Goal: Task Accomplishment & Management: Manage account settings

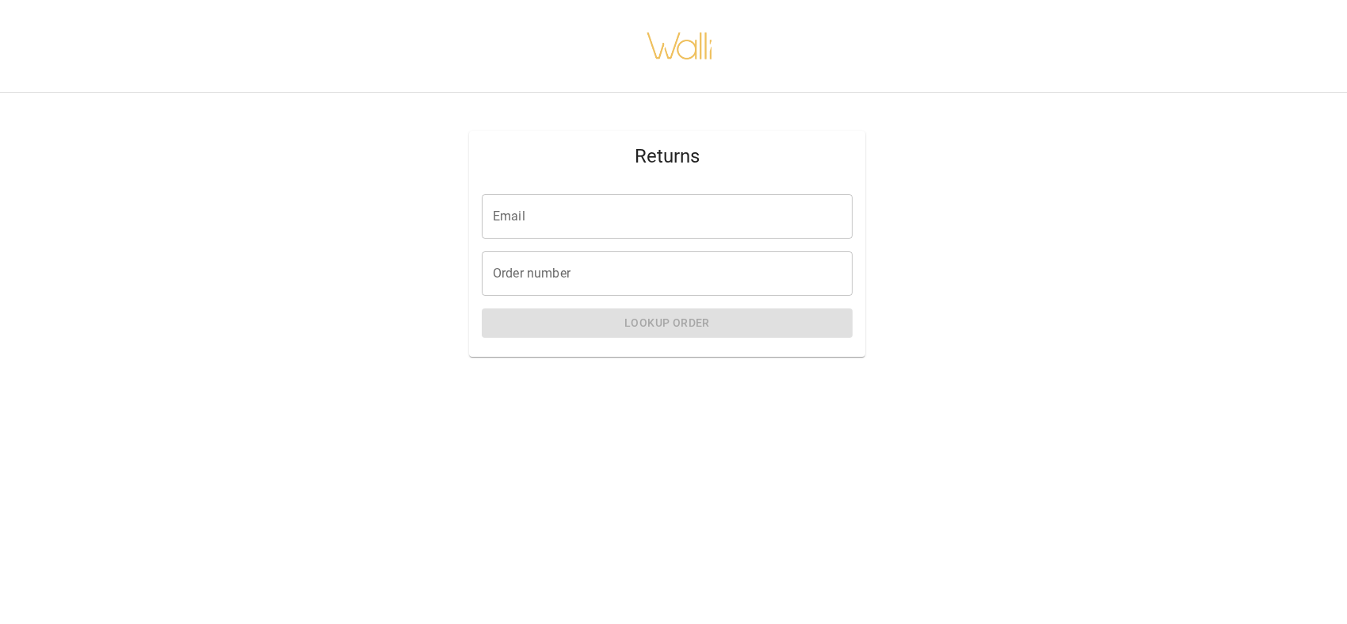
click at [621, 230] on input "Email" at bounding box center [667, 216] width 371 height 44
type input "**********"
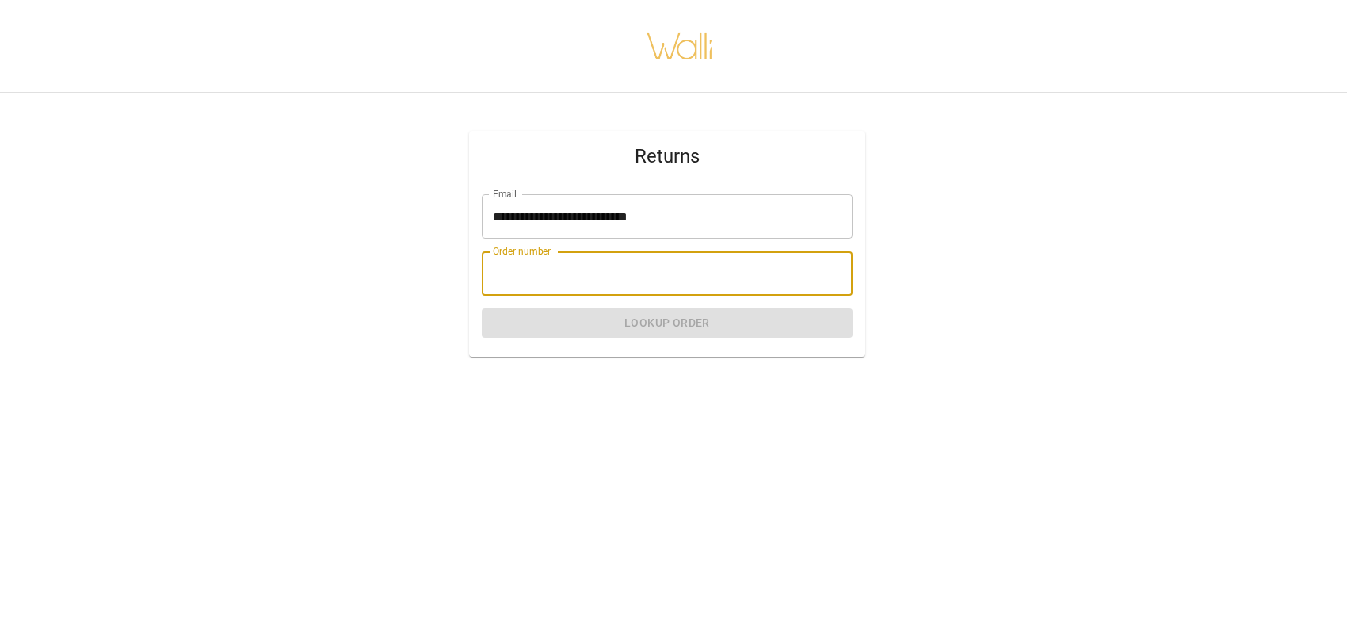
click at [631, 280] on input "Order number" at bounding box center [667, 273] width 371 height 44
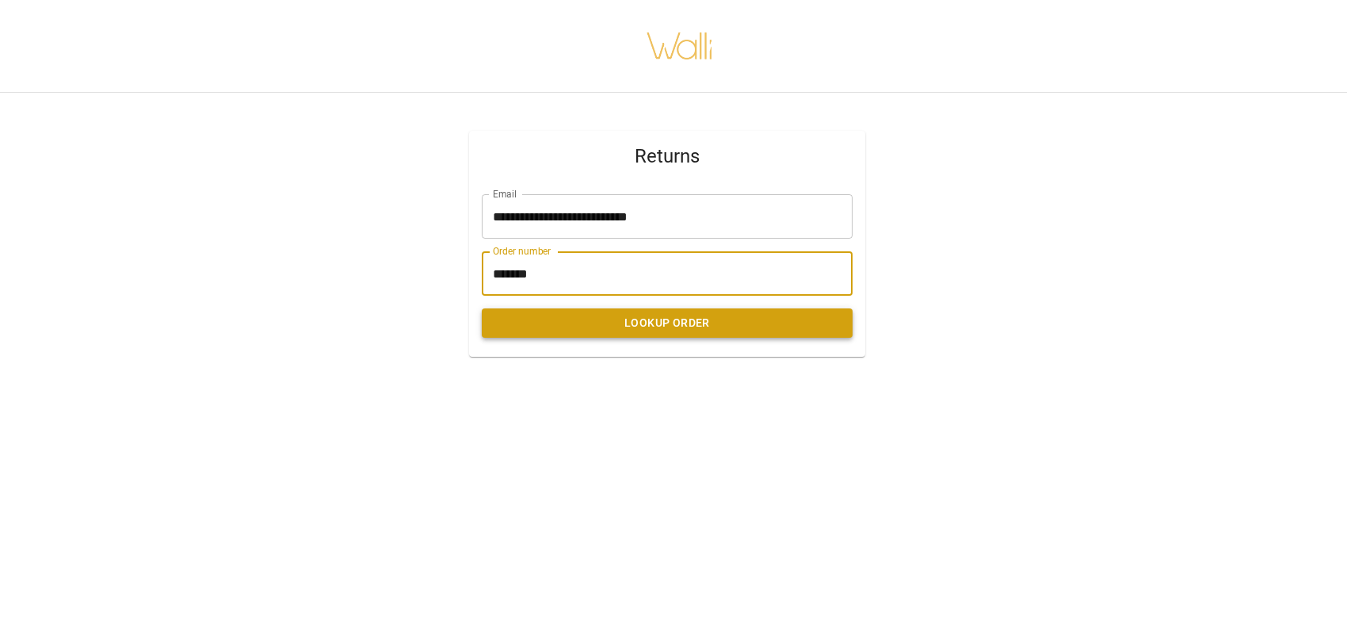
type input "*******"
click at [525, 338] on button "Lookup Order" at bounding box center [667, 322] width 371 height 29
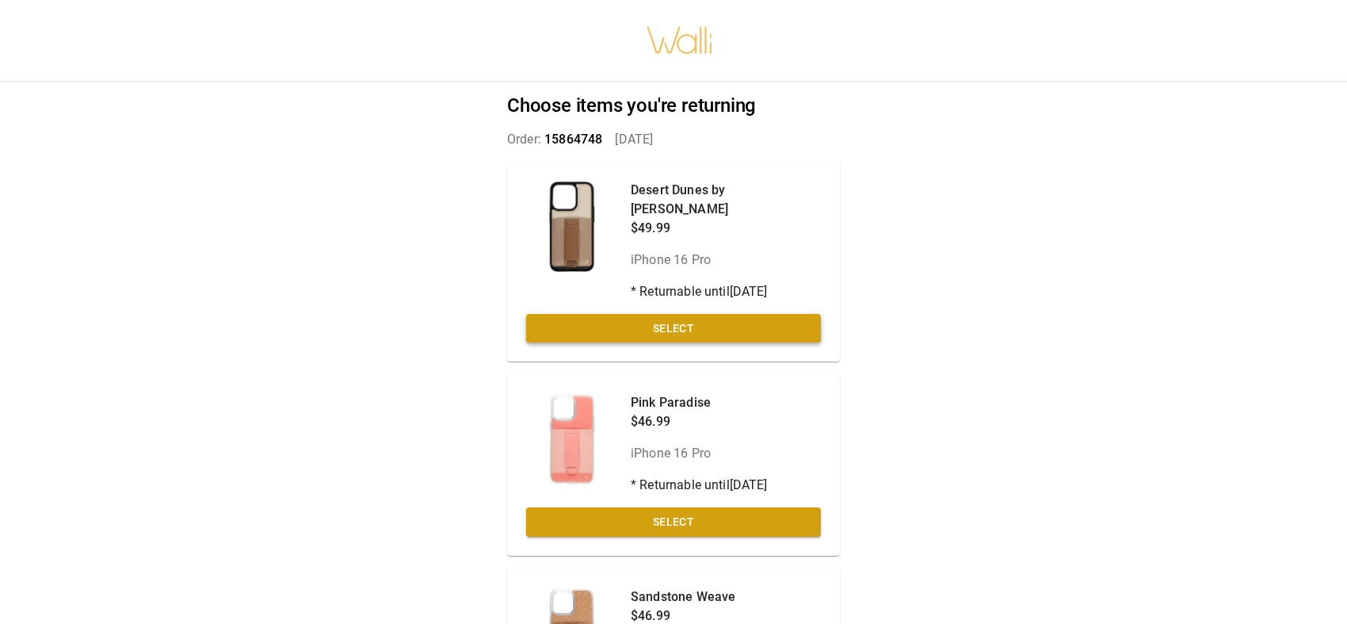
click at [607, 343] on button "Select" at bounding box center [673, 328] width 295 height 29
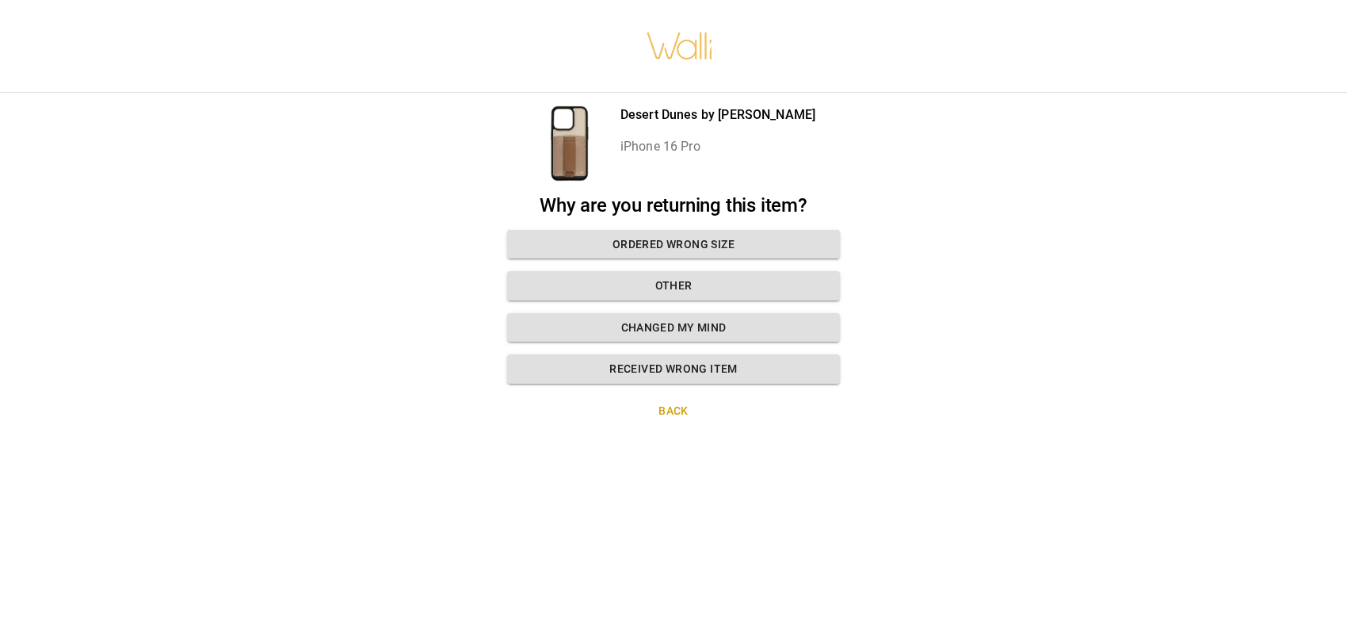
scroll to position [12, 0]
click at [666, 231] on button "Ordered wrong size" at bounding box center [673, 244] width 333 height 29
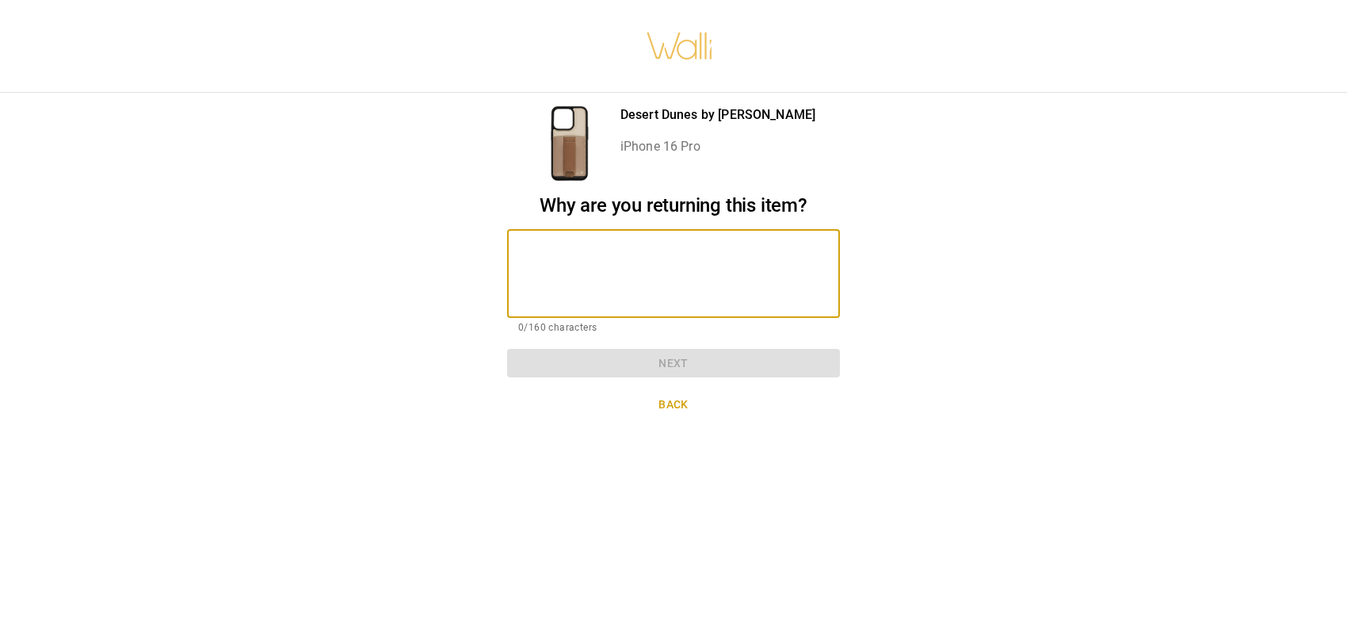
click at [666, 242] on textarea at bounding box center [673, 273] width 311 height 62
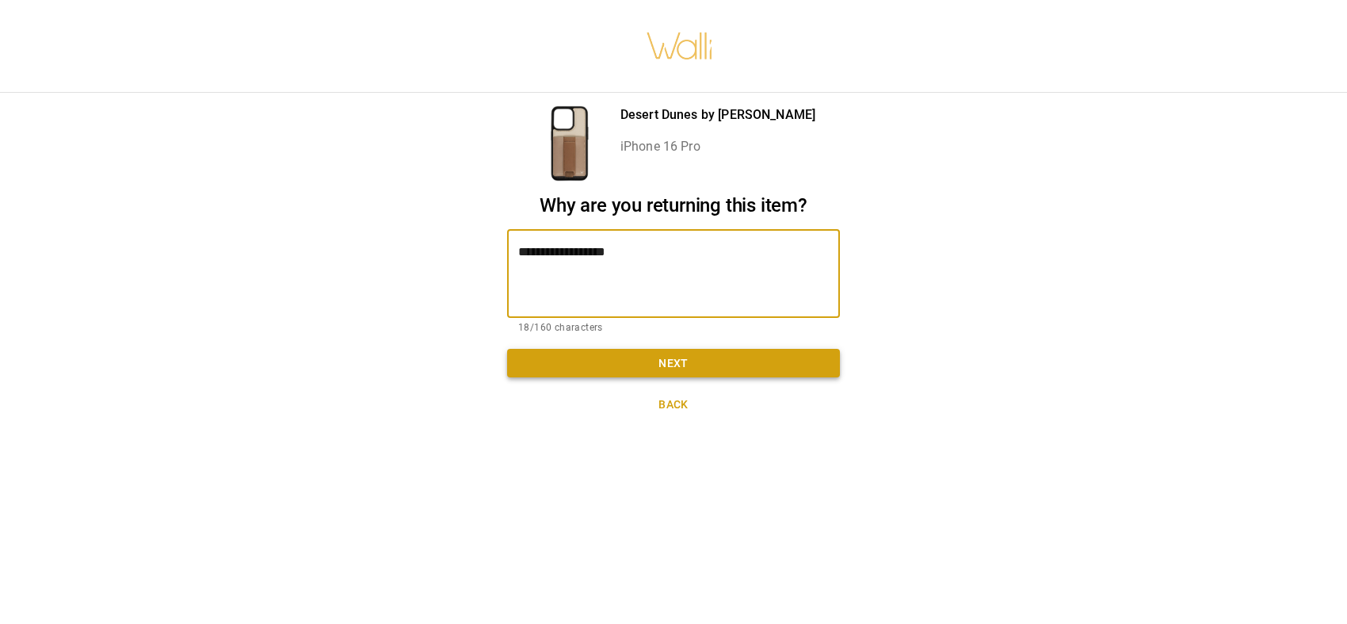
type textarea "**********"
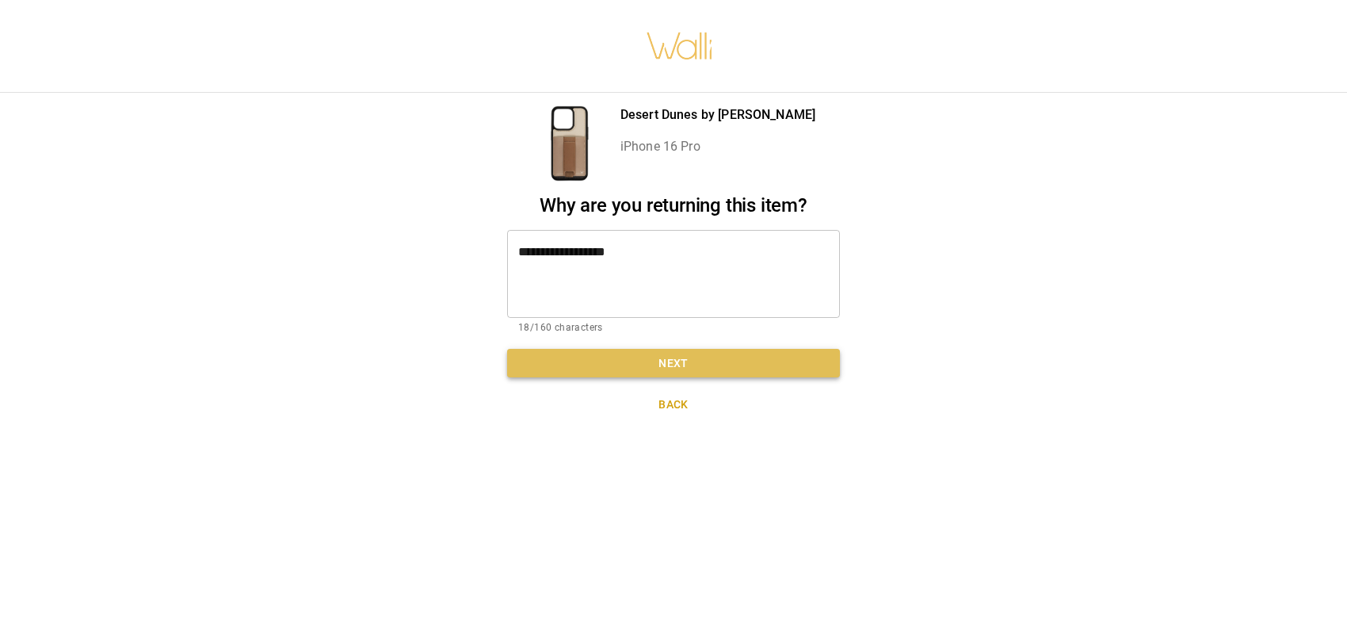
click at [709, 358] on button "Next" at bounding box center [673, 363] width 333 height 29
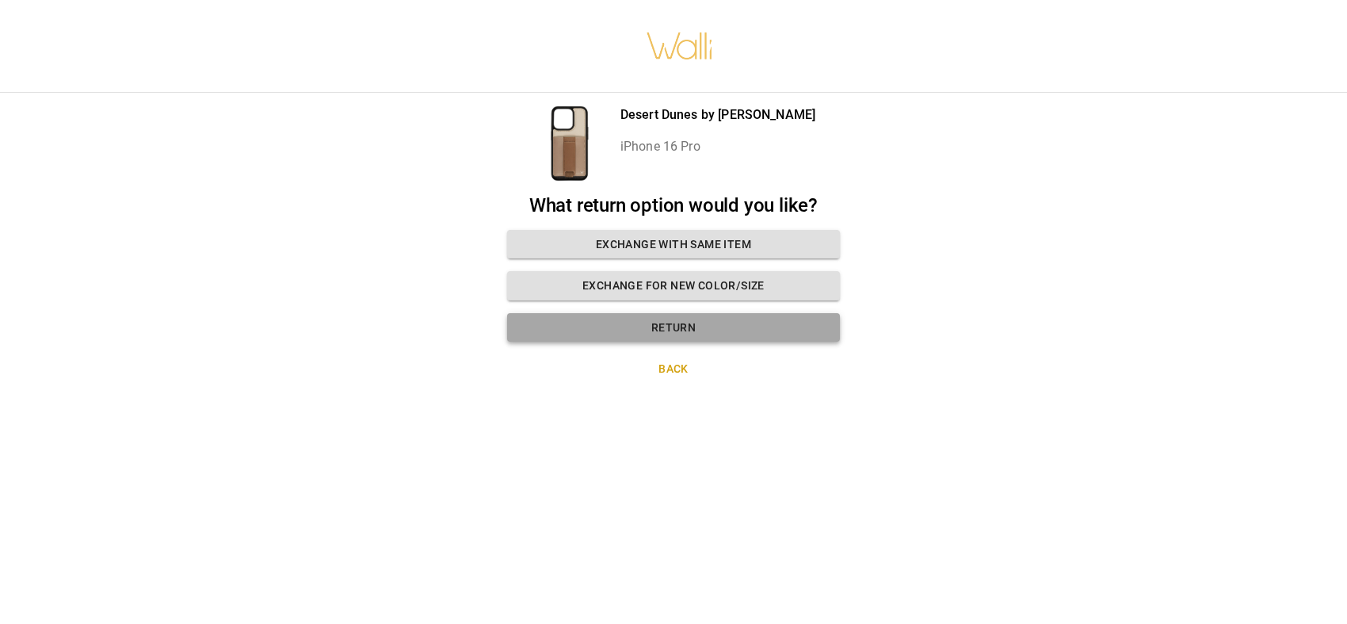
click at [706, 330] on button "Return" at bounding box center [673, 327] width 333 height 29
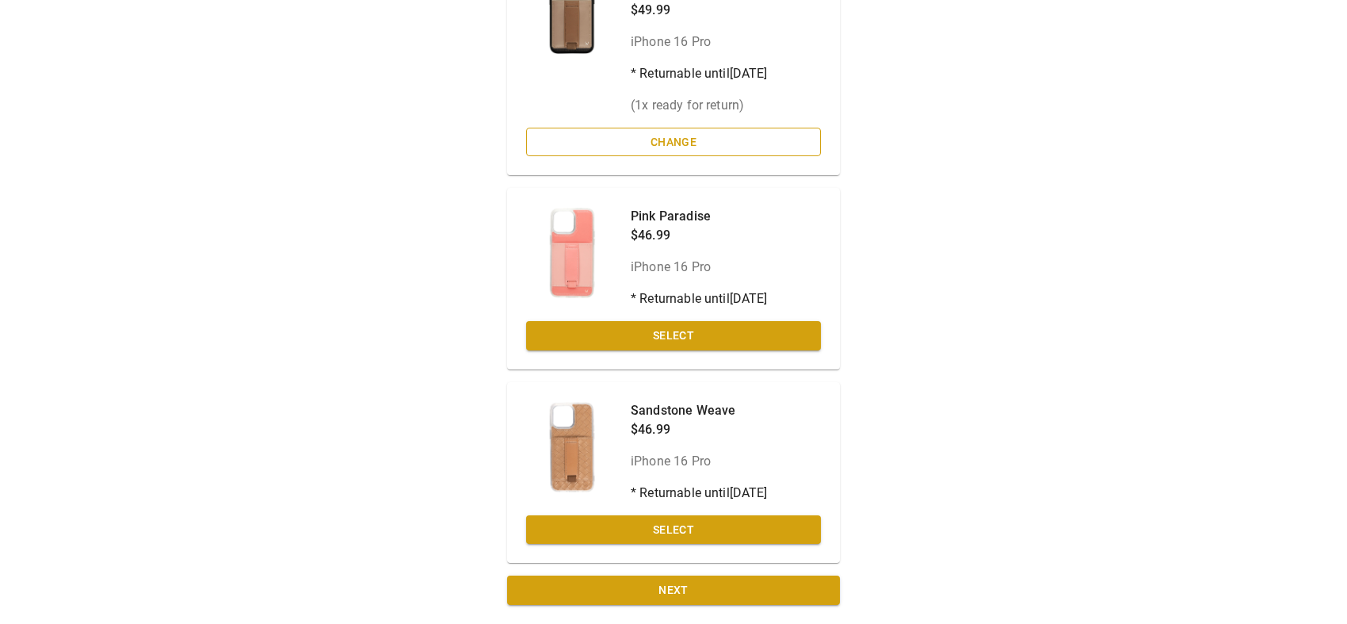
scroll to position [244, 0]
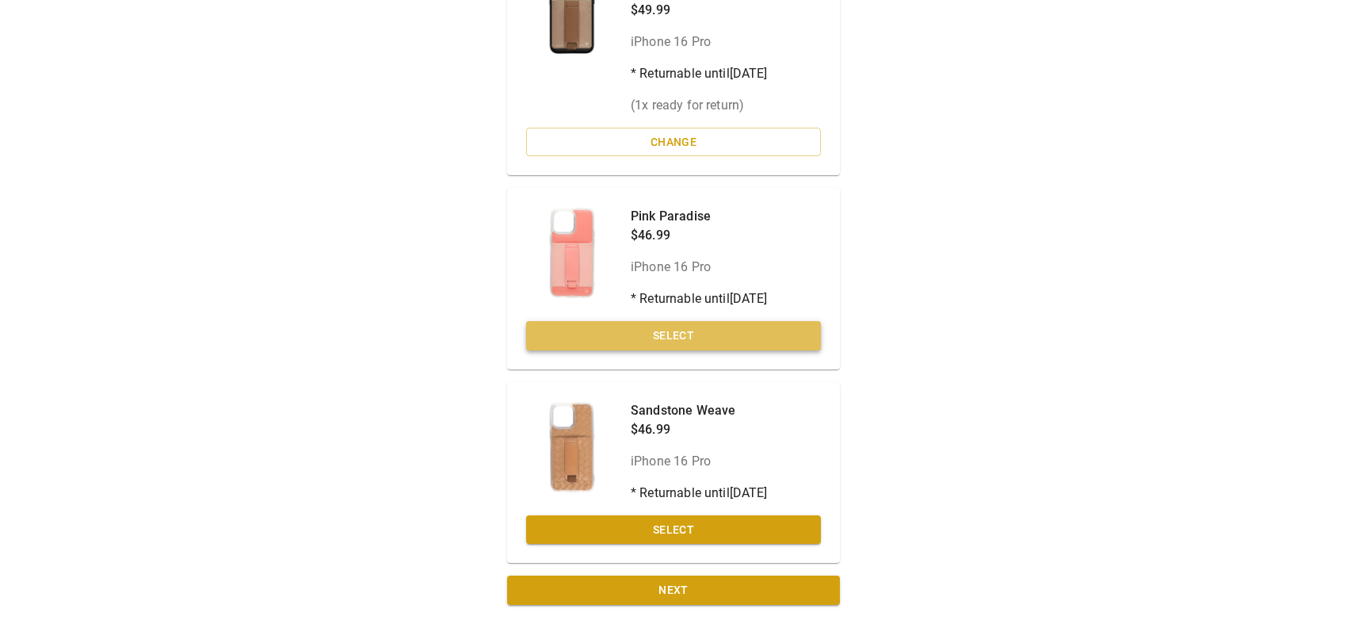
click at [706, 340] on button "Select" at bounding box center [673, 335] width 295 height 29
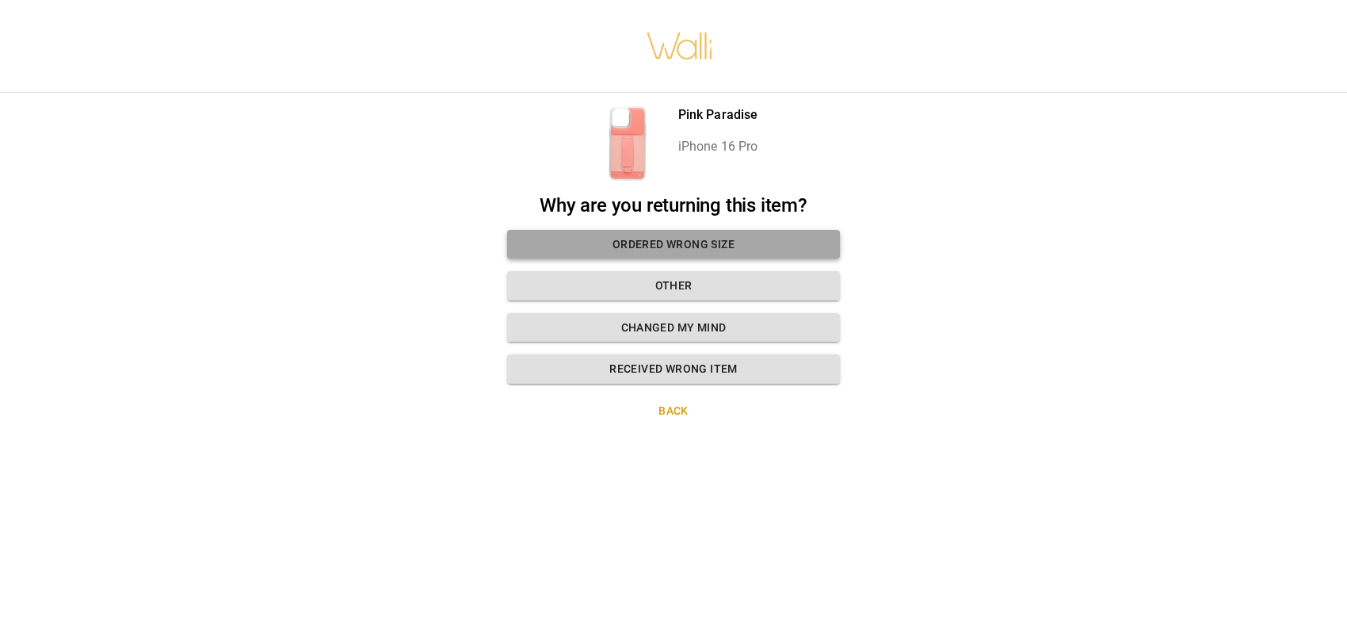
click at [681, 231] on button "Ordered wrong size" at bounding box center [673, 244] width 333 height 29
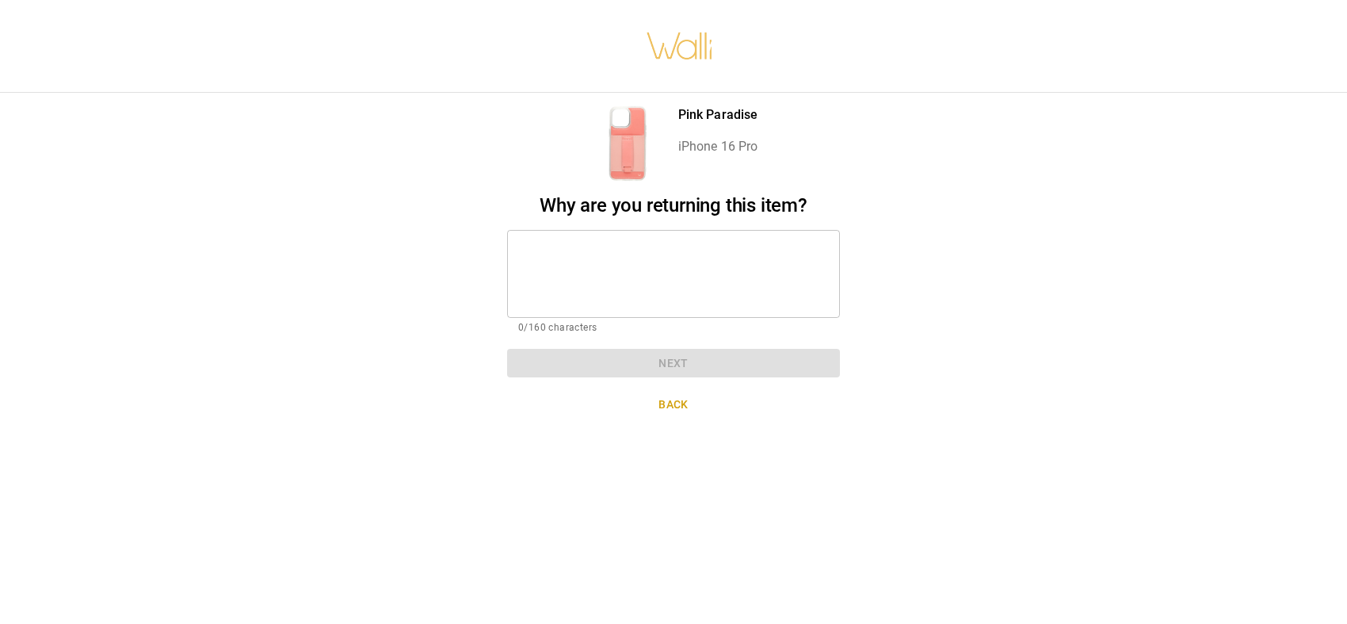
click at [680, 242] on textarea at bounding box center [673, 273] width 311 height 62
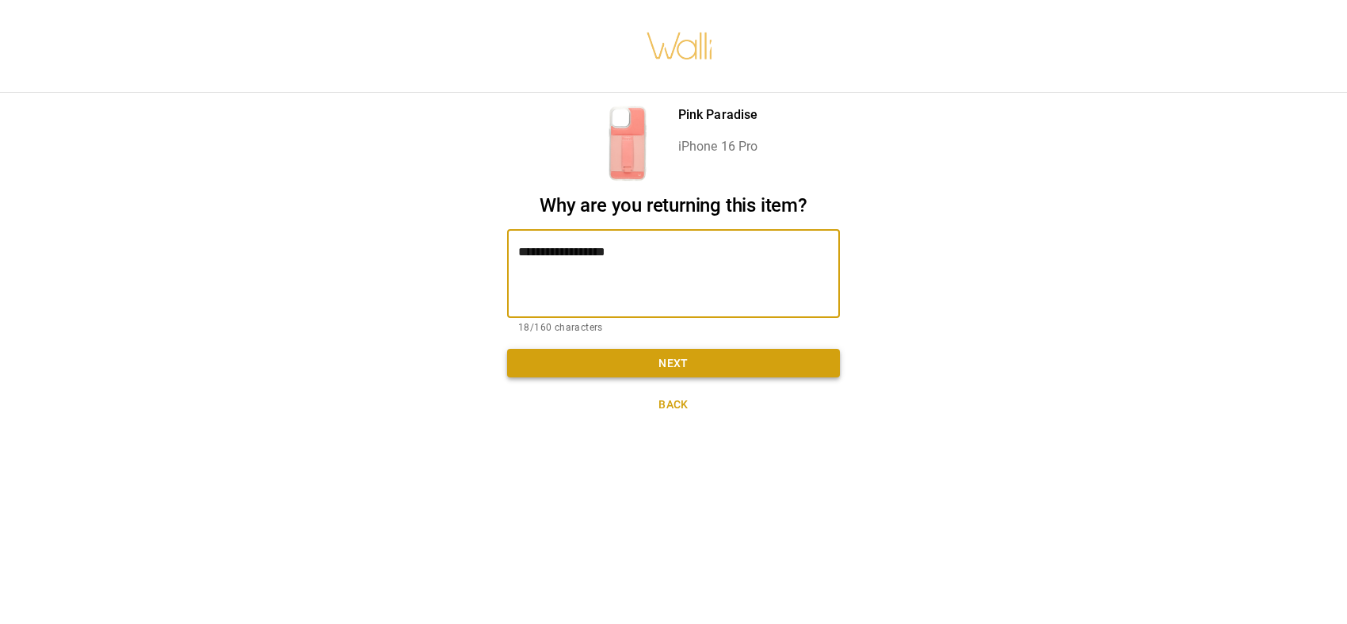
type textarea "**********"
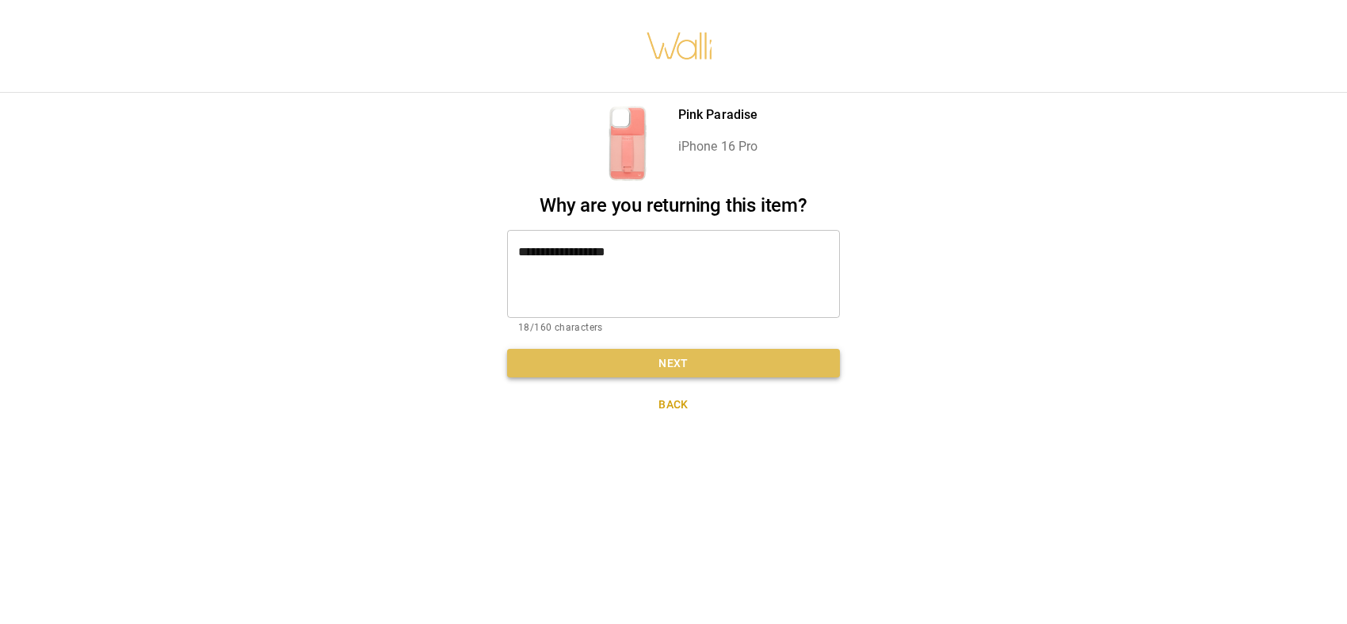
click at [690, 351] on button "Next" at bounding box center [673, 363] width 333 height 29
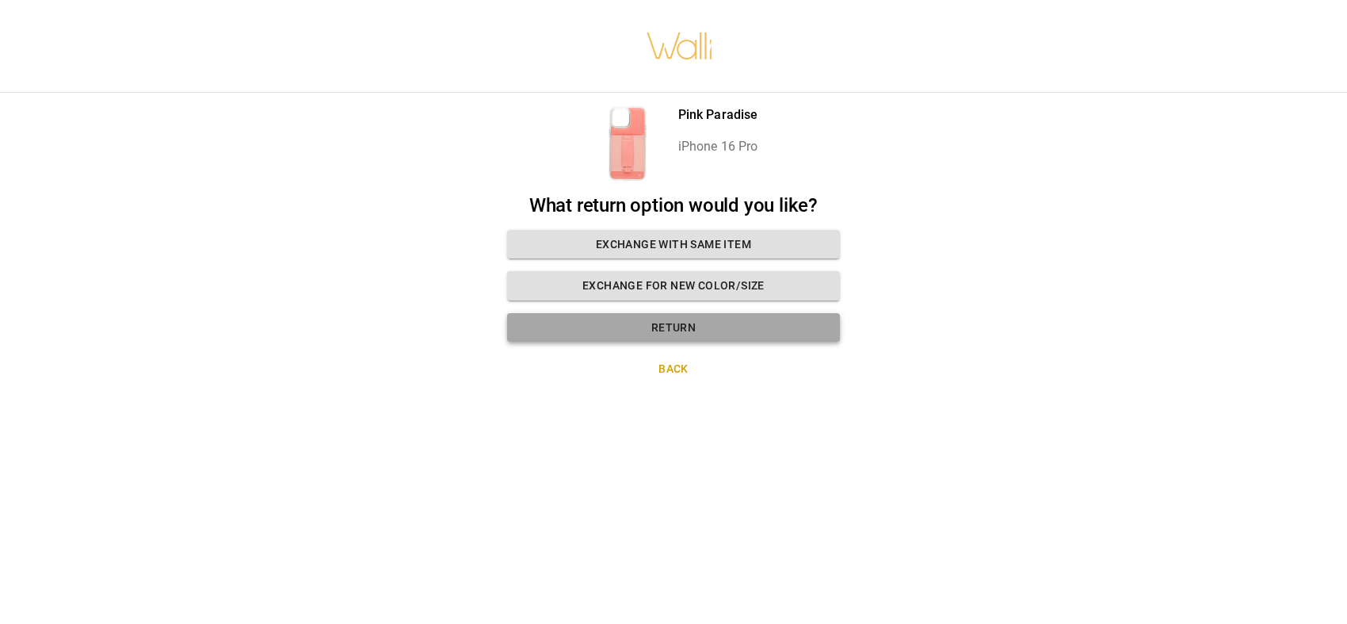
click at [687, 319] on button "Return" at bounding box center [673, 327] width 333 height 29
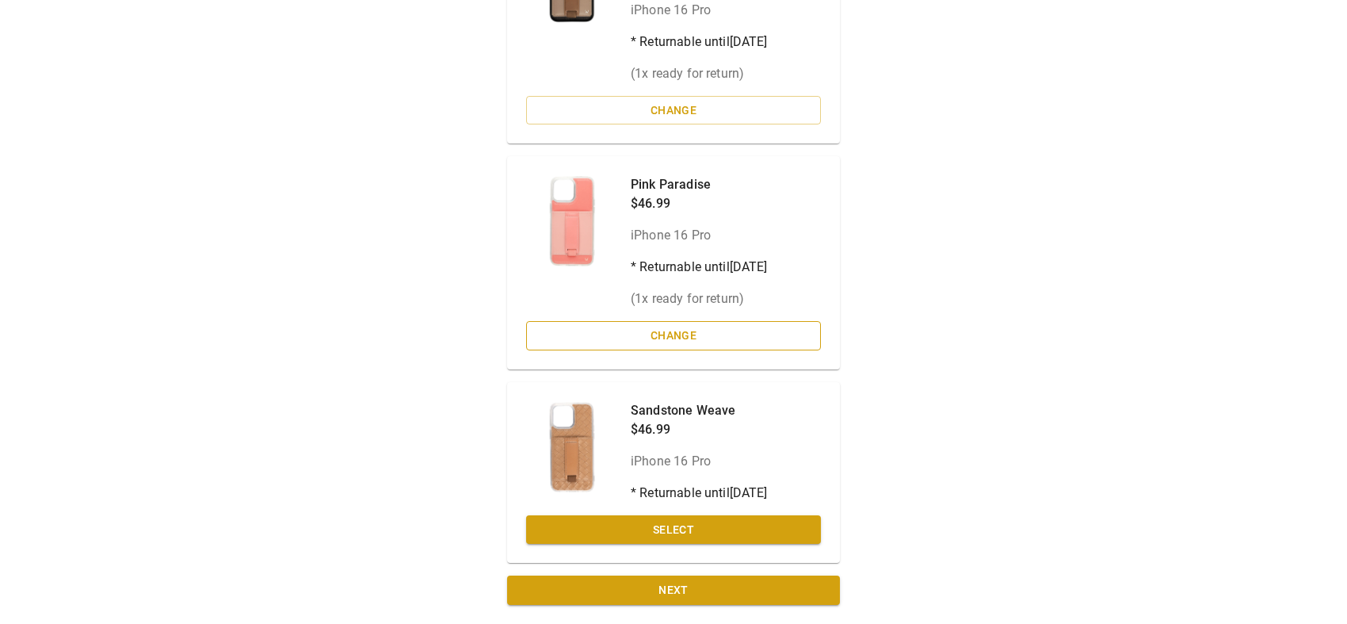
scroll to position [296, 0]
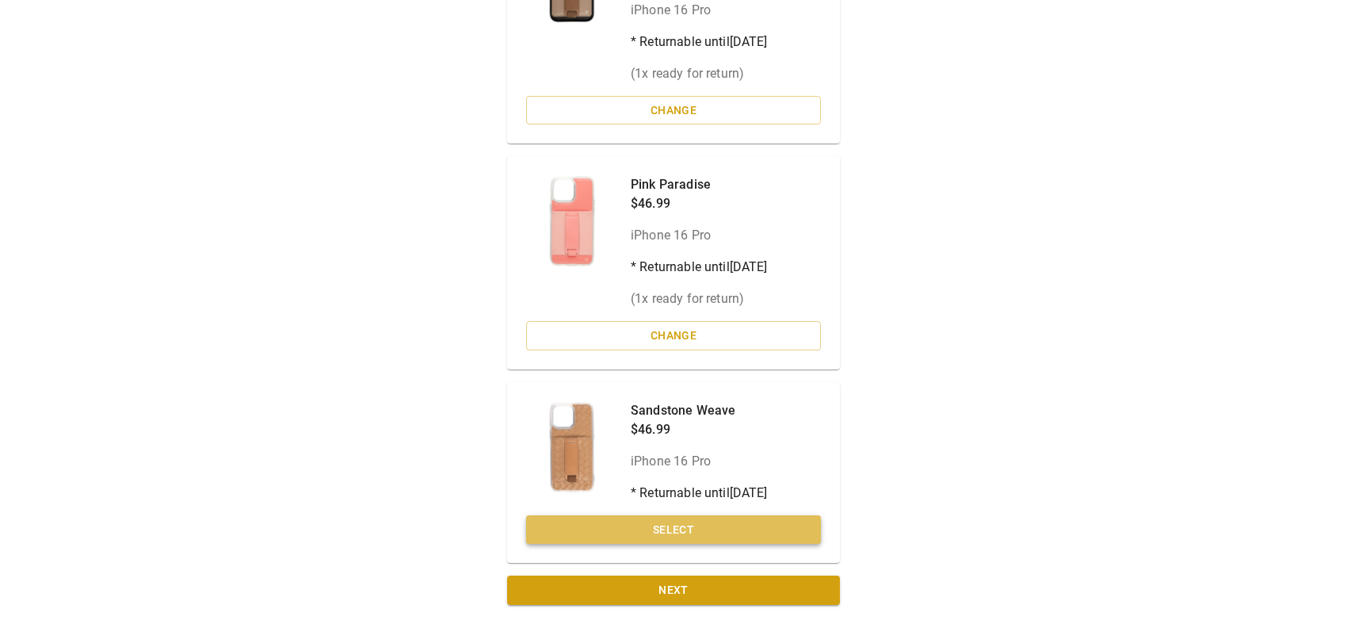
click at [727, 520] on button "Select" at bounding box center [673, 529] width 295 height 29
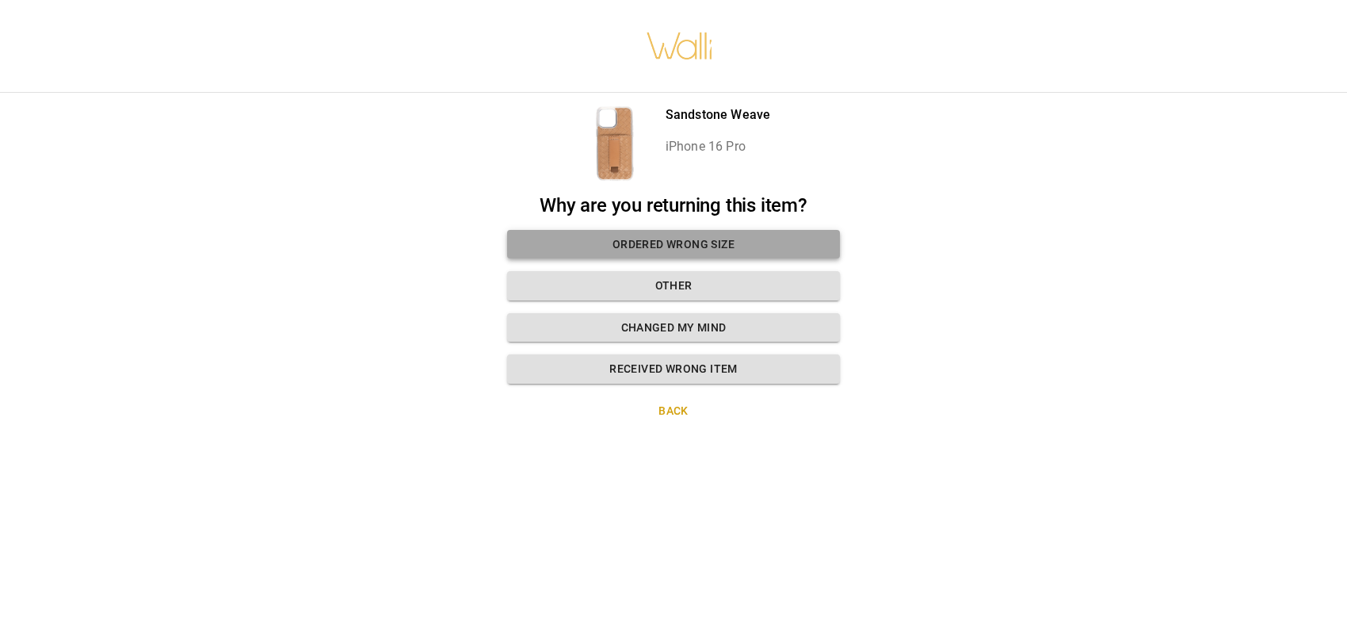
click at [655, 232] on button "Ordered wrong size" at bounding box center [673, 244] width 333 height 29
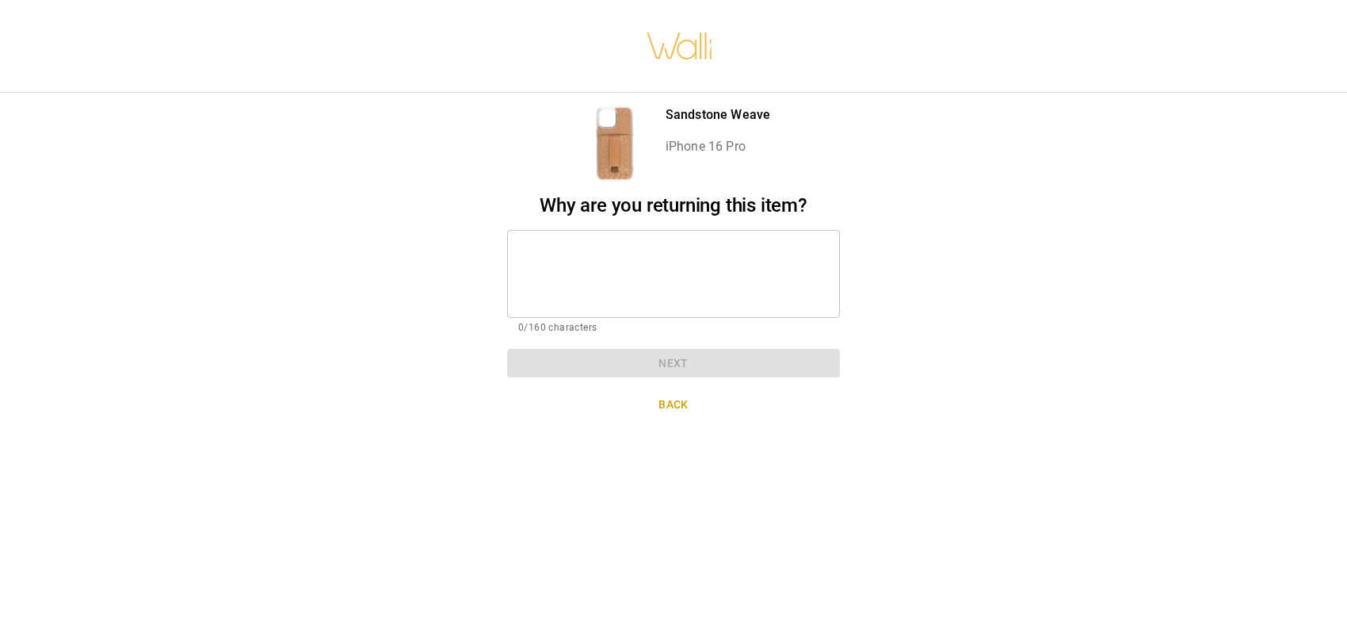
click at [654, 242] on textarea at bounding box center [673, 273] width 311 height 62
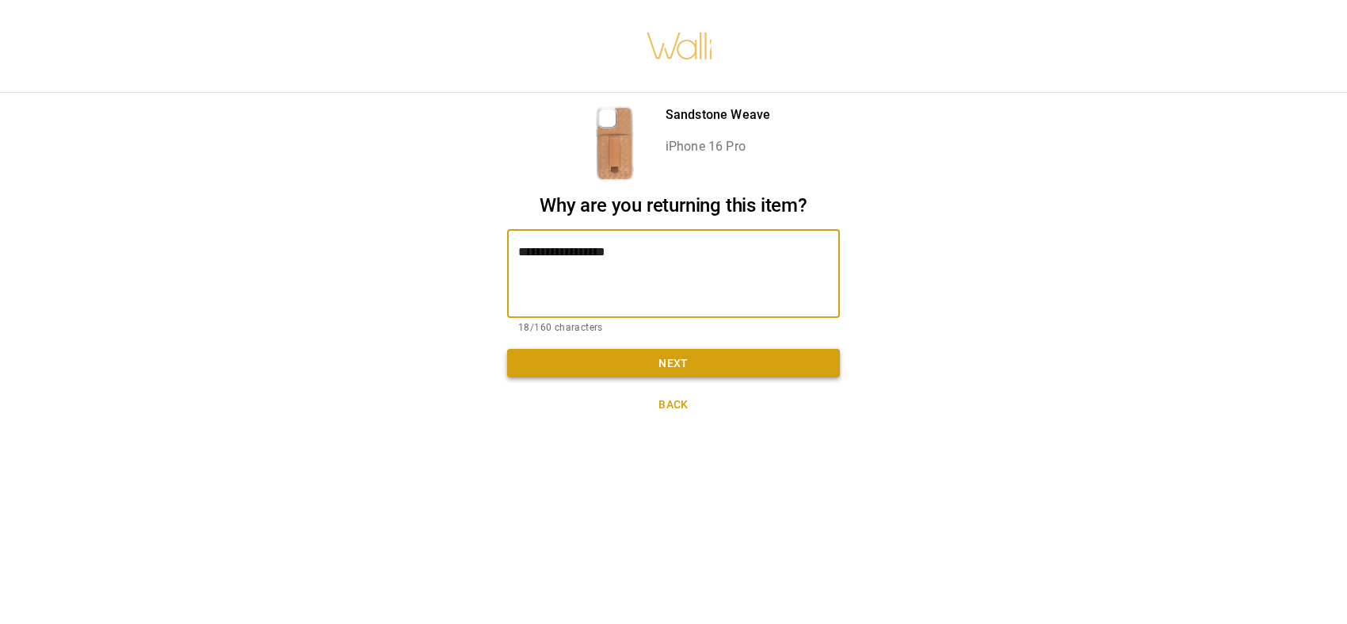
type textarea "**********"
click at [667, 354] on button "Next" at bounding box center [673, 363] width 333 height 29
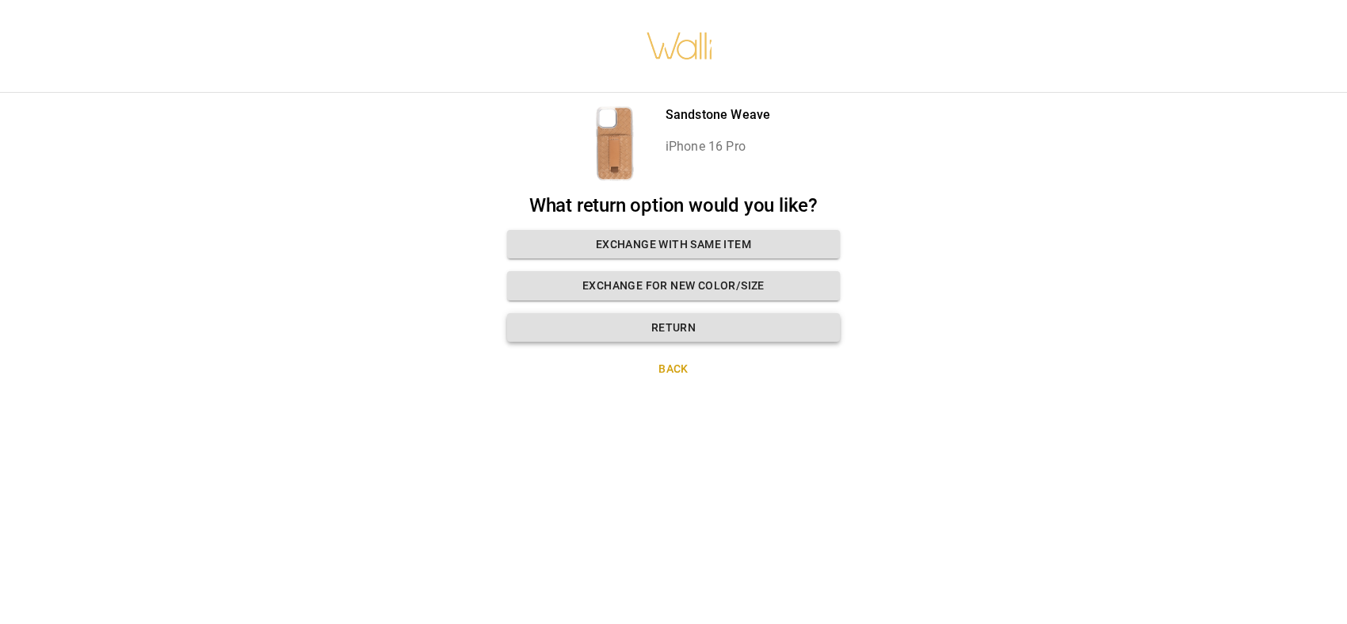
click at [674, 326] on button "Return" at bounding box center [673, 327] width 333 height 29
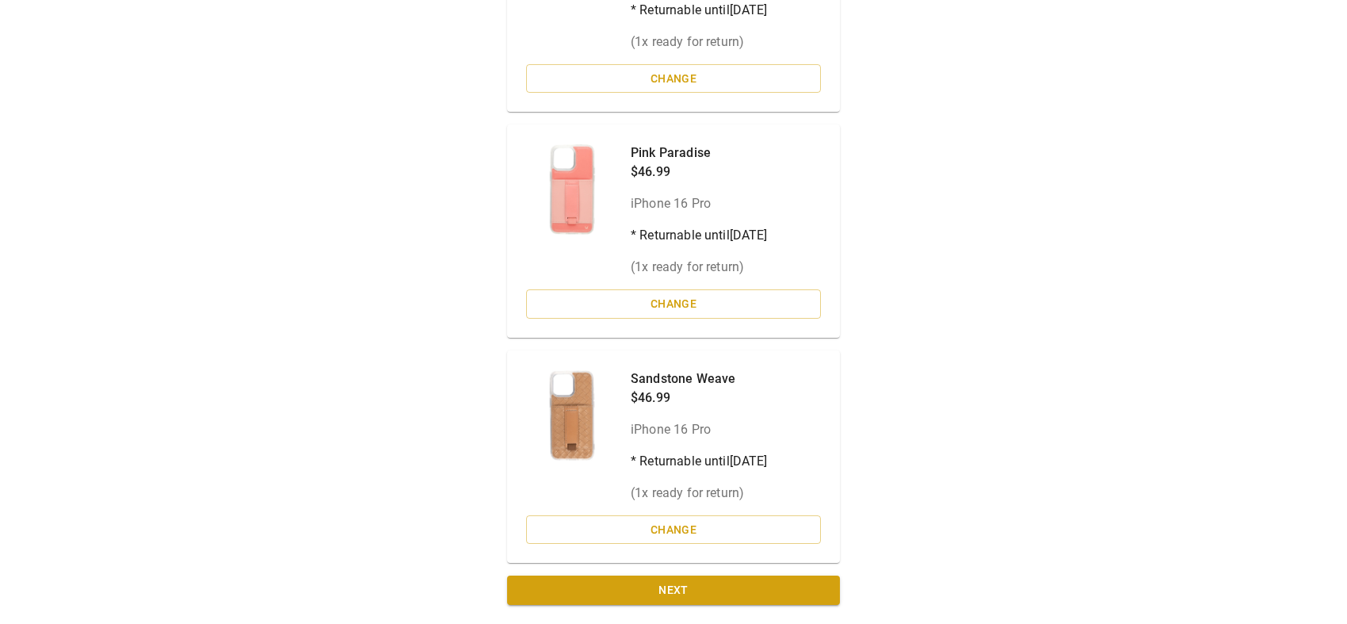
scroll to position [330, 0]
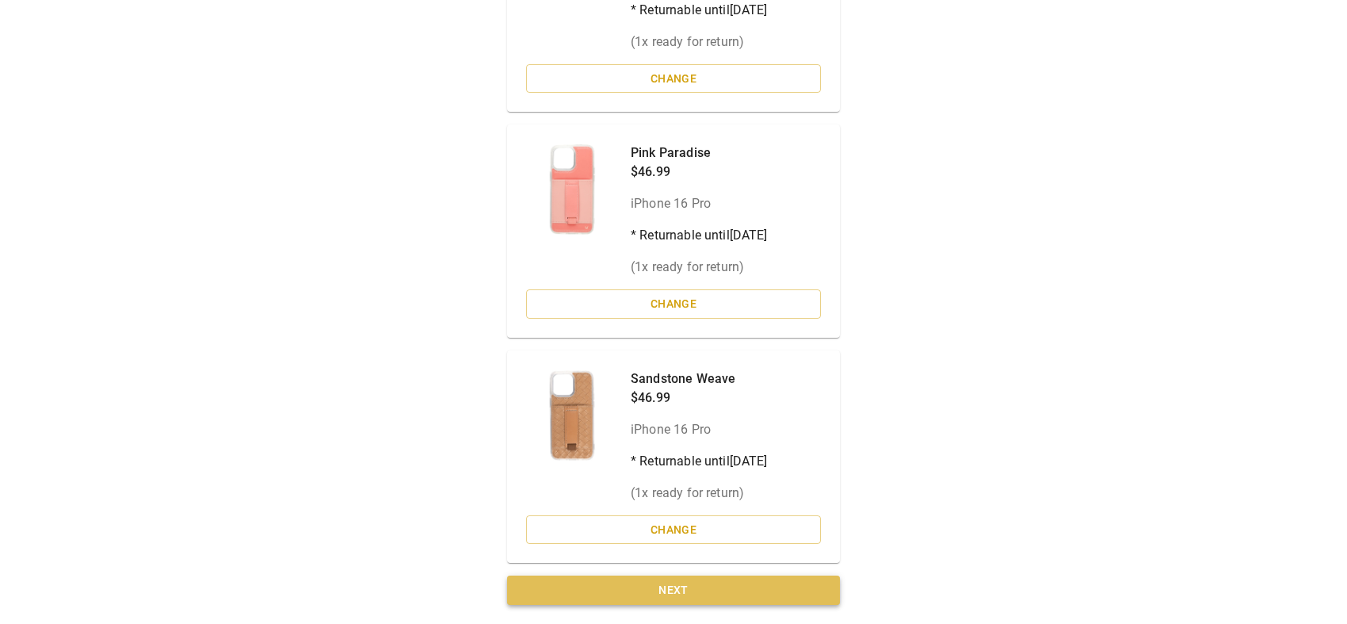
click at [704, 580] on button "Next" at bounding box center [673, 589] width 333 height 29
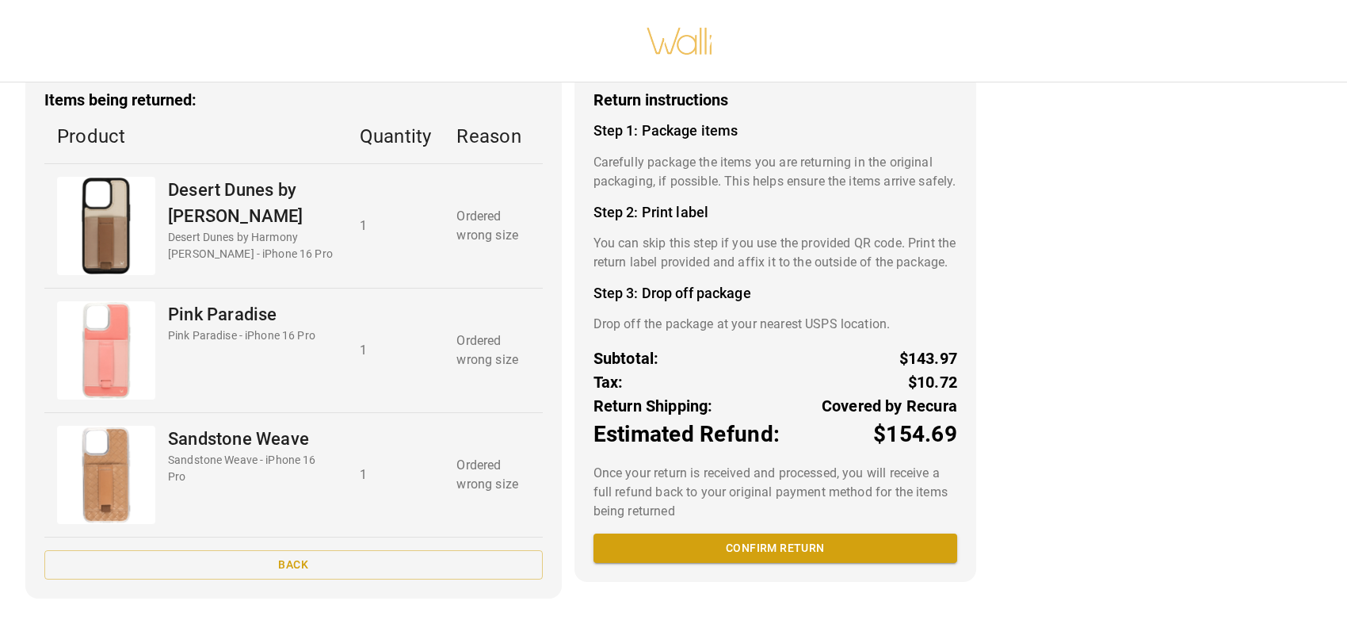
scroll to position [105, 0]
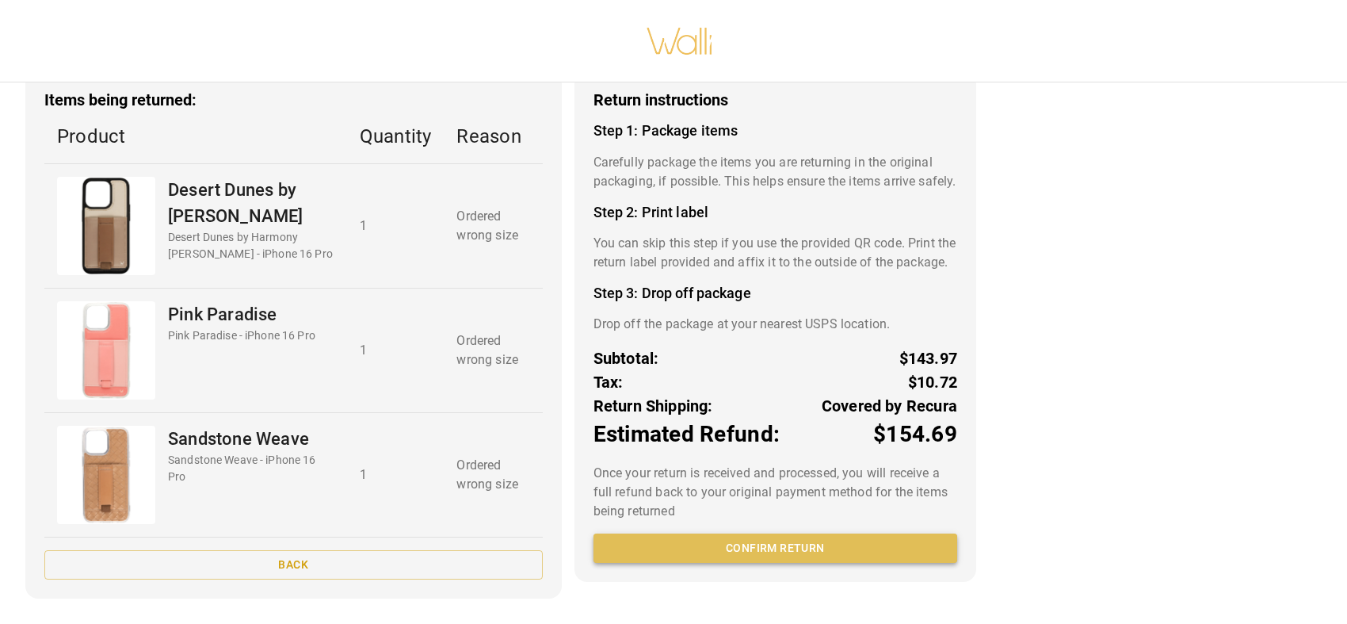
click at [791, 559] on button "Confirm return" at bounding box center [776, 547] width 364 height 29
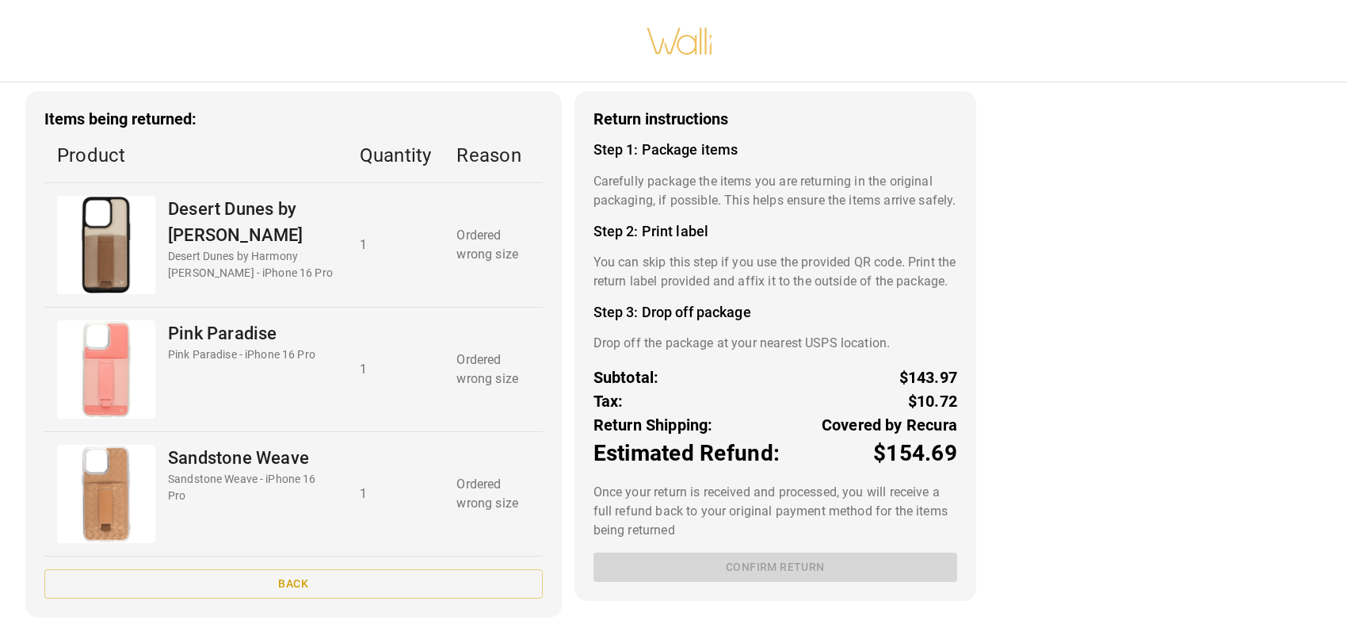
scroll to position [0, 0]
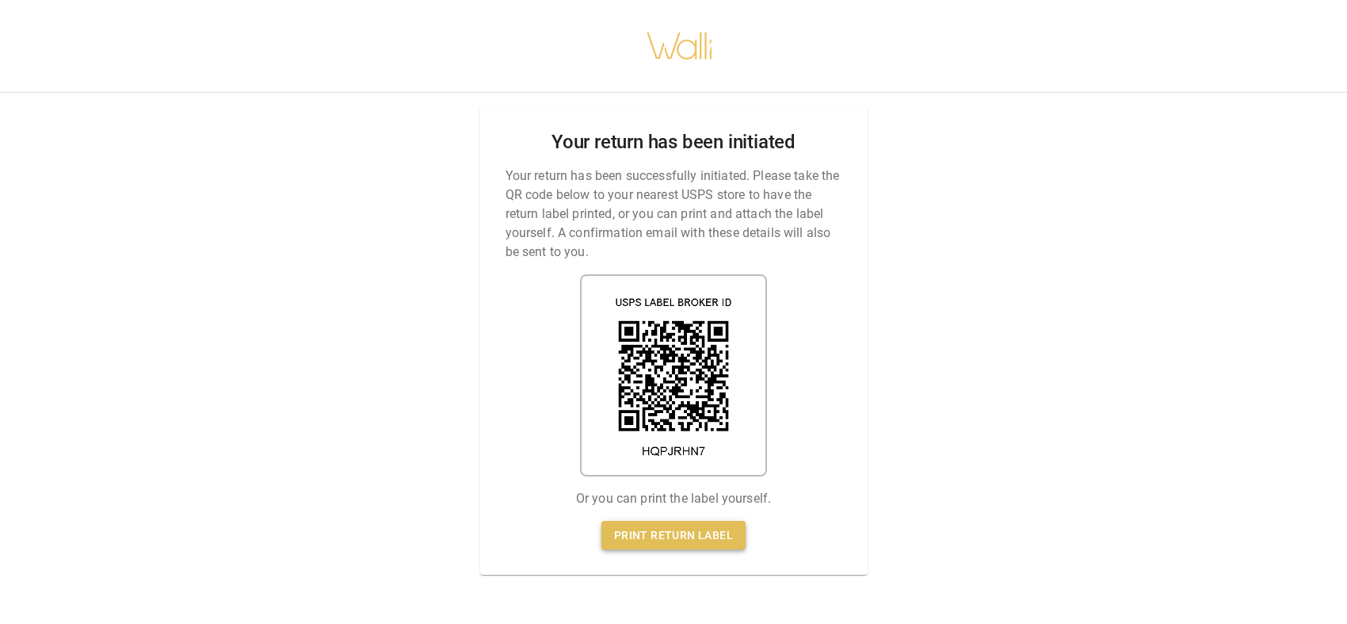
click at [651, 540] on link "Print return label" at bounding box center [673, 535] width 144 height 29
